Goal: Complete application form

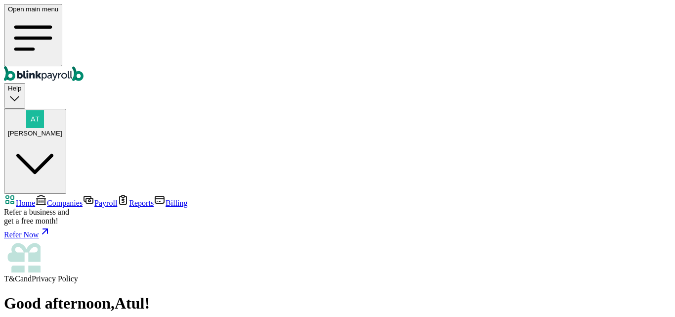
click at [47, 199] on span "Companies" at bounding box center [65, 203] width 36 height 8
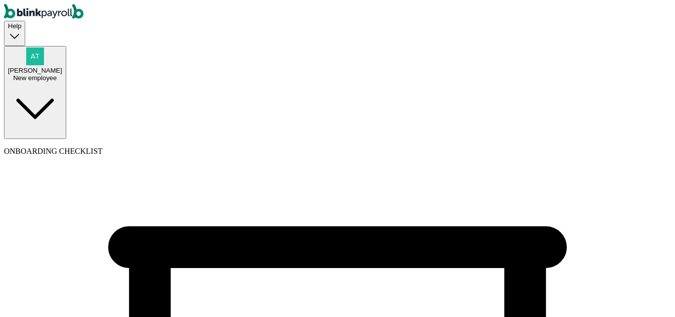
select select "Limited Partnership"
select select "Arts or Entertainment or Recreation"
